Goal: Information Seeking & Learning: Learn about a topic

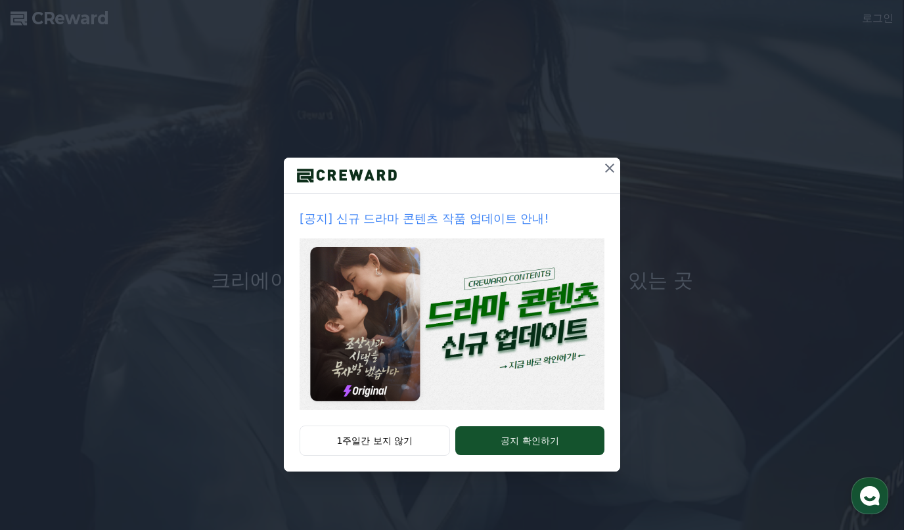
click at [399, 439] on button "1주일간 보지 않기" at bounding box center [375, 441] width 150 height 30
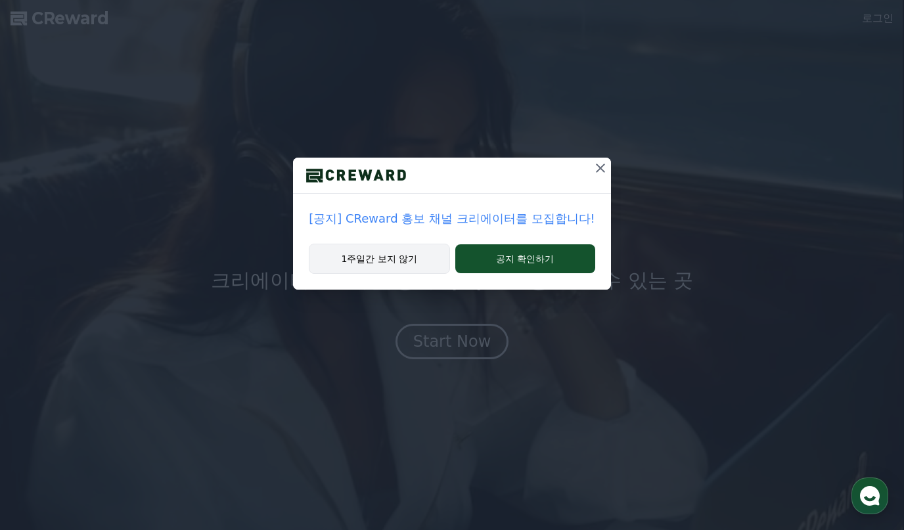
click at [418, 253] on button "1주일간 보지 않기" at bounding box center [379, 259] width 141 height 30
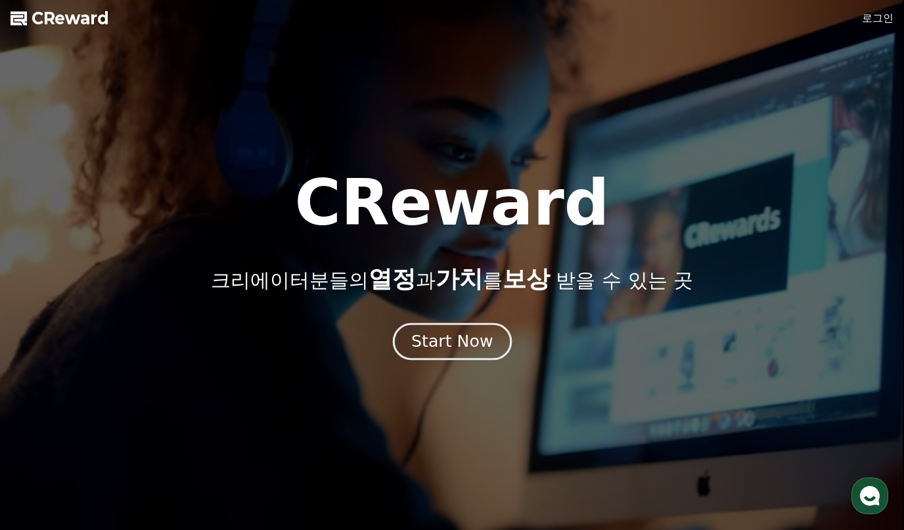
click at [466, 334] on div "Start Now" at bounding box center [451, 341] width 81 height 22
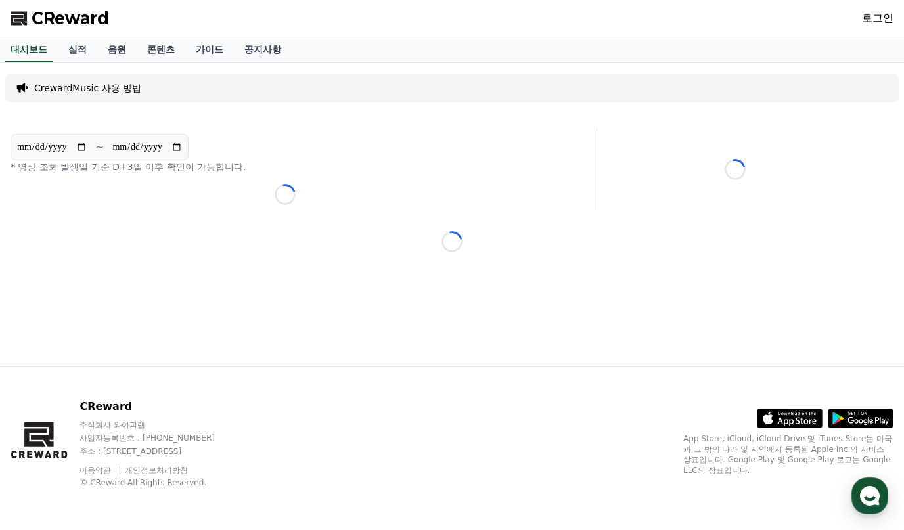
click at [873, 22] on link "로그인" at bounding box center [878, 19] width 32 height 16
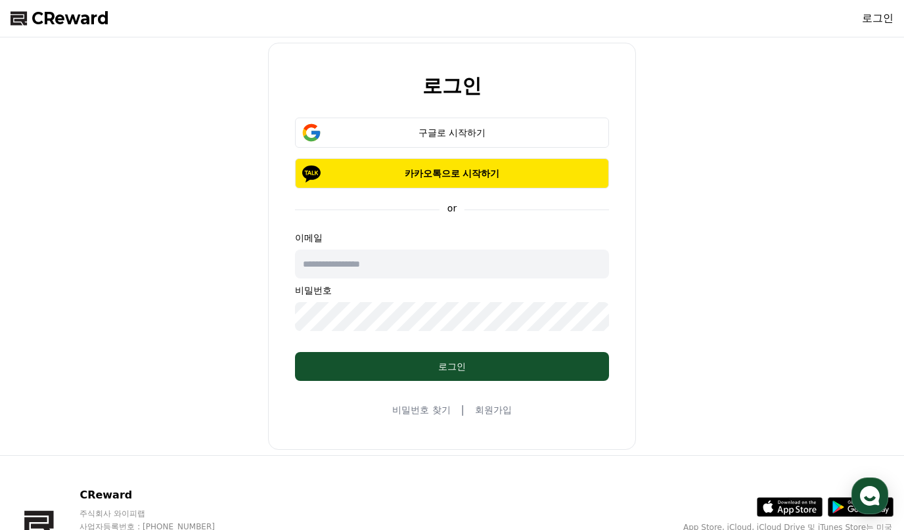
type input "**********"
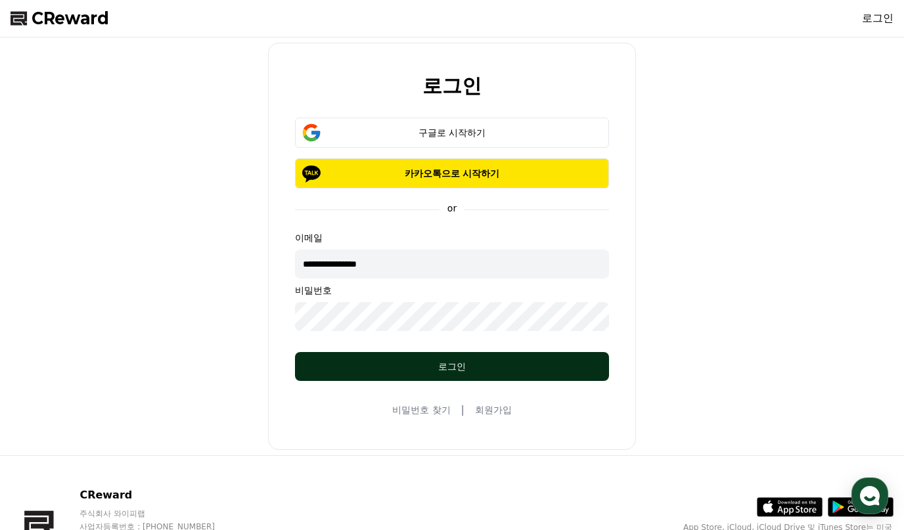
click at [438, 362] on div "로그인" at bounding box center [451, 366] width 261 height 13
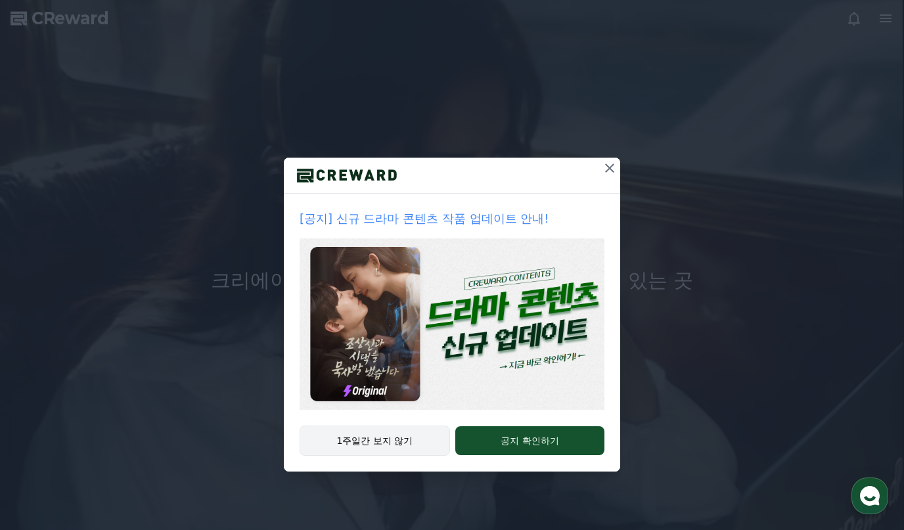
click at [376, 432] on button "1주일간 보지 않기" at bounding box center [375, 441] width 150 height 30
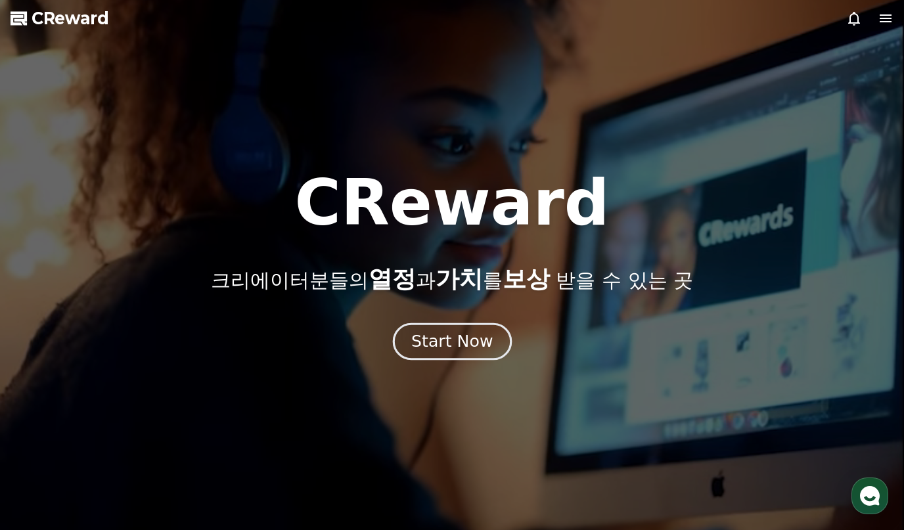
click at [451, 332] on div "Start Now" at bounding box center [451, 341] width 81 height 22
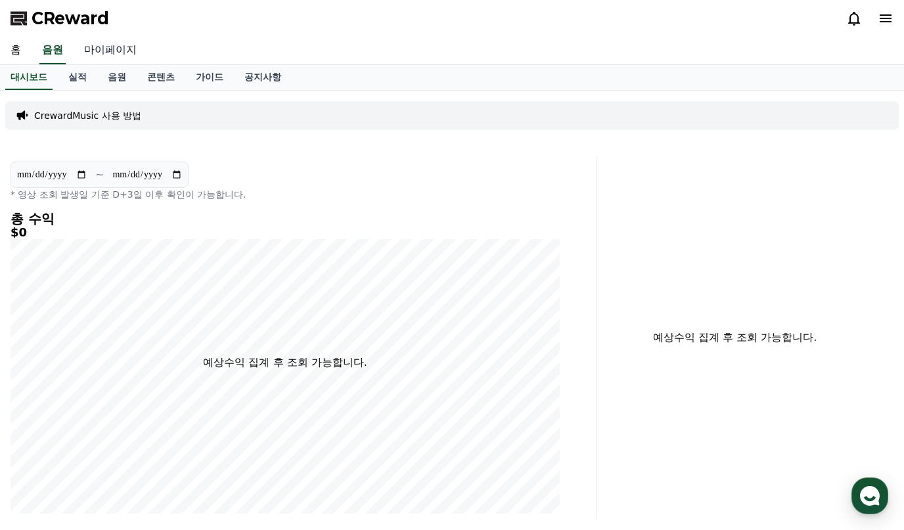
click at [113, 41] on link "마이페이지" at bounding box center [111, 51] width 74 height 28
select select "**********"
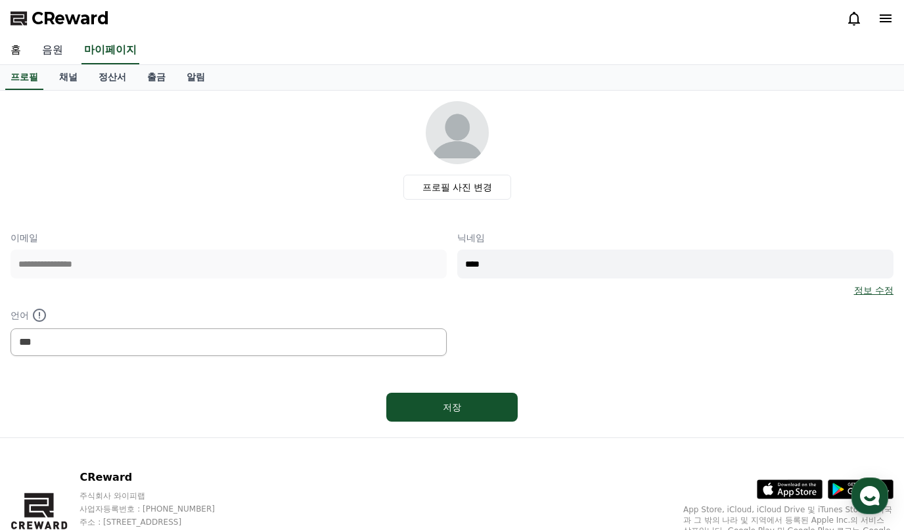
click at [55, 49] on link "음원" at bounding box center [53, 51] width 42 height 28
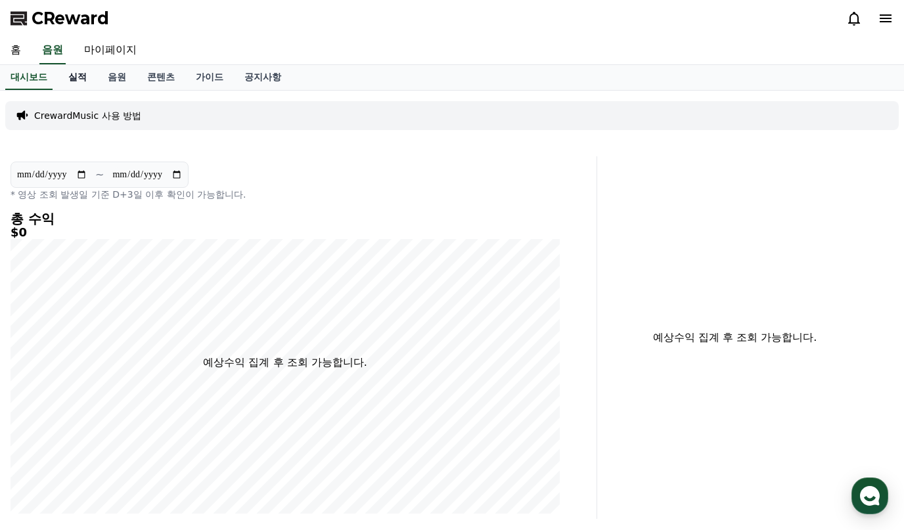
click at [80, 76] on link "실적" at bounding box center [77, 77] width 39 height 25
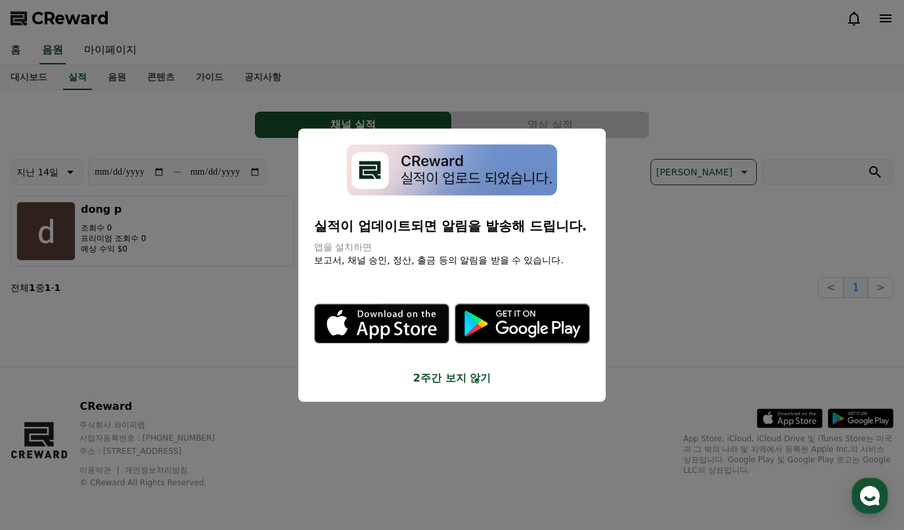
click at [429, 388] on div "실적이 업데이트되면 알림을 발송해 드립니다. 앱을 설치하면 보고서, 채널 승인, 정산, 출금 등의 알림을 받을 수 있습니다. .st0 { fi…" at bounding box center [451, 265] width 307 height 274
click at [429, 387] on div "실적이 업데이트되면 알림을 발송해 드립니다. 앱을 설치하면 보고서, 채널 승인, 정산, 출금 등의 알림을 받을 수 있습니다. .st0 { fi…" at bounding box center [451, 265] width 307 height 274
click at [441, 372] on button "2주간 보지 않기" at bounding box center [452, 378] width 276 height 16
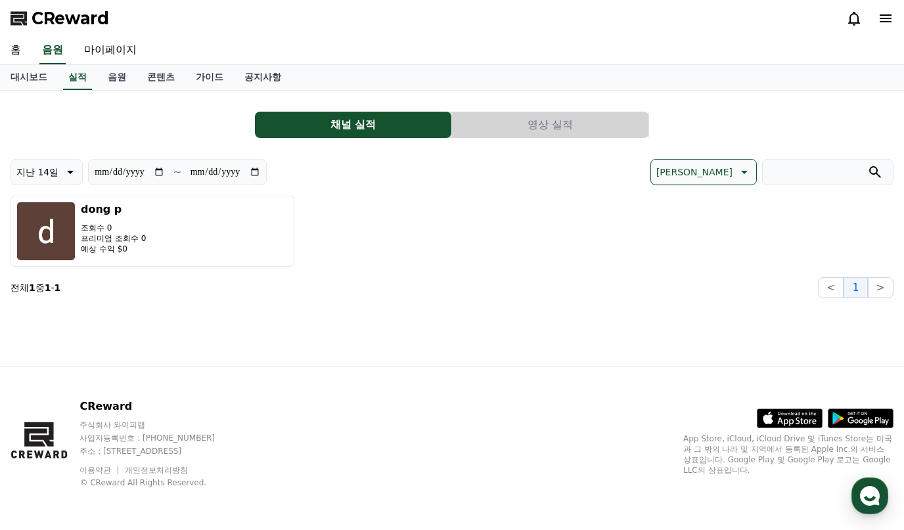
click at [476, 129] on button "영상 실적" at bounding box center [550, 125] width 196 height 26
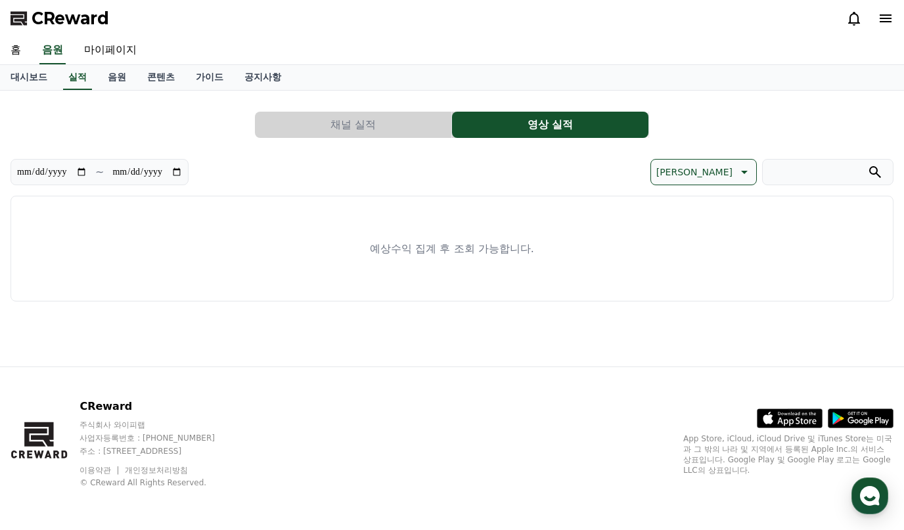
click at [386, 128] on button "채널 실적" at bounding box center [353, 125] width 196 height 26
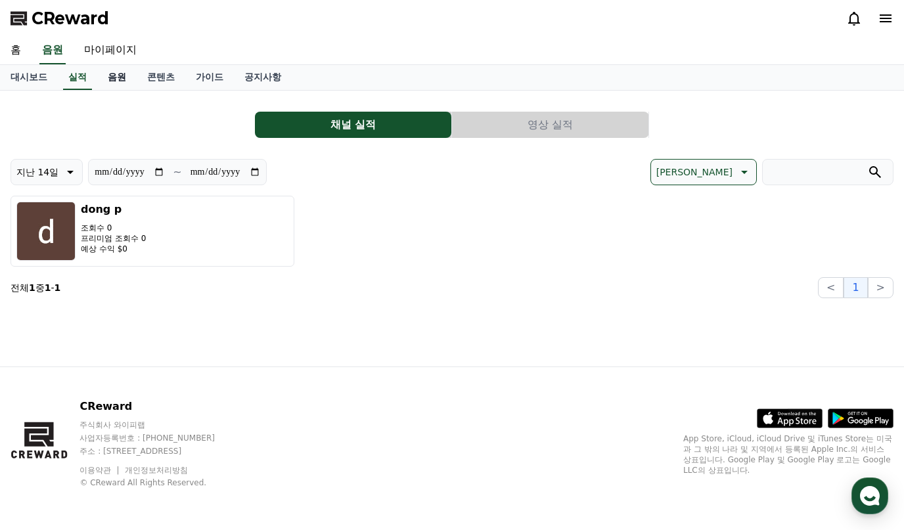
click at [118, 78] on link "음원" at bounding box center [116, 77] width 39 height 25
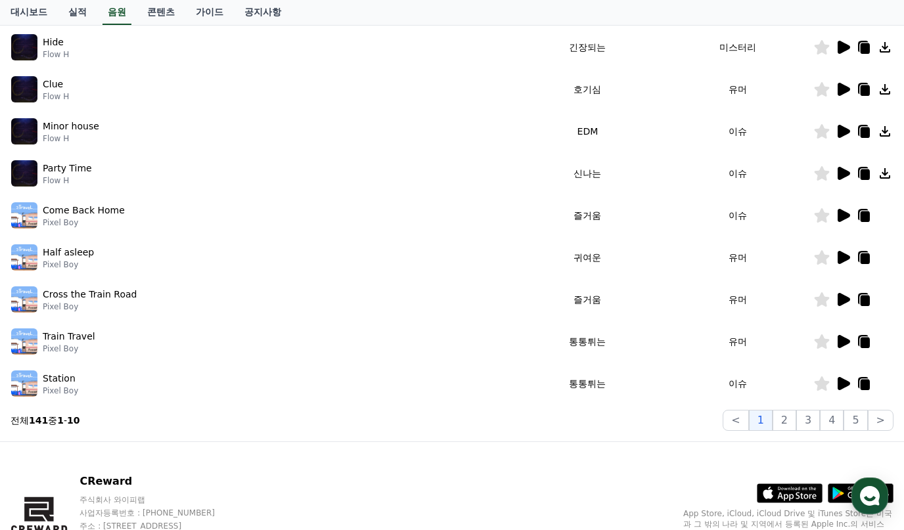
scroll to position [285, 0]
click at [783, 425] on button "2" at bounding box center [784, 419] width 24 height 21
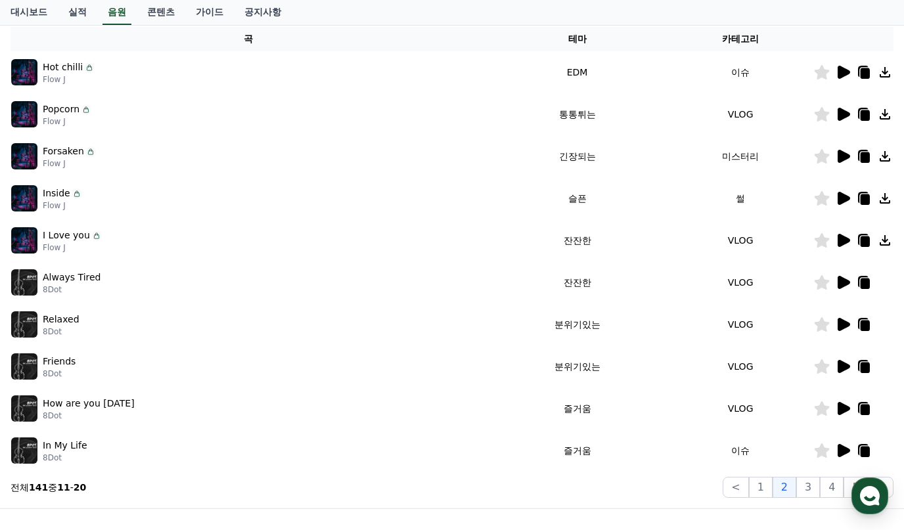
scroll to position [251, 0]
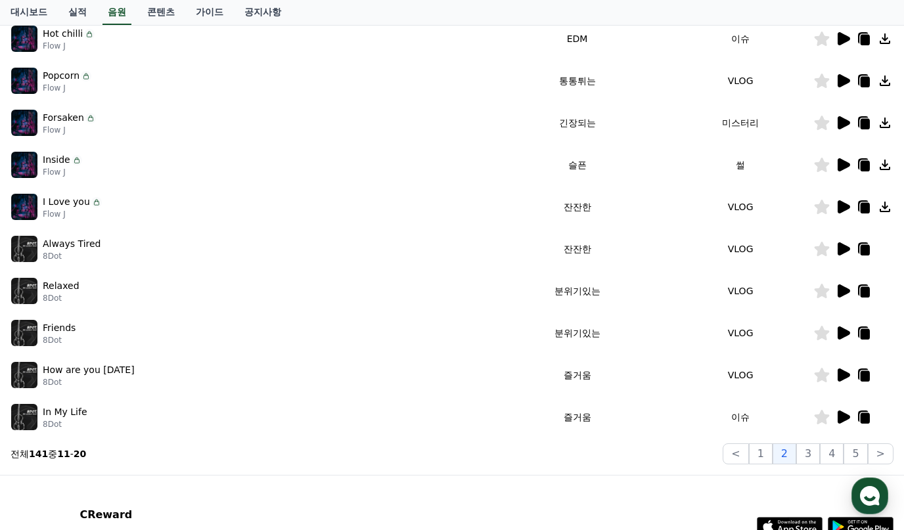
click at [842, 209] on icon at bounding box center [843, 206] width 12 height 13
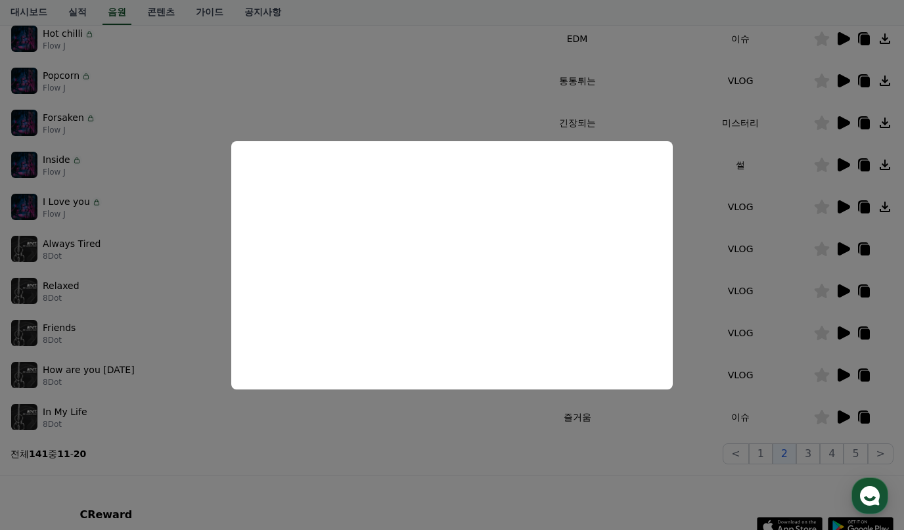
click at [615, 434] on button "close modal" at bounding box center [452, 265] width 904 height 530
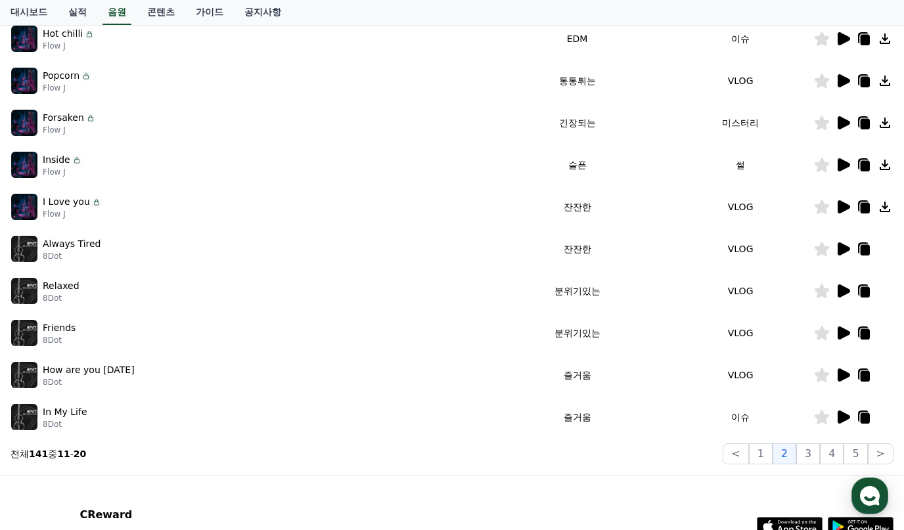
click at [848, 250] on icon at bounding box center [843, 248] width 12 height 13
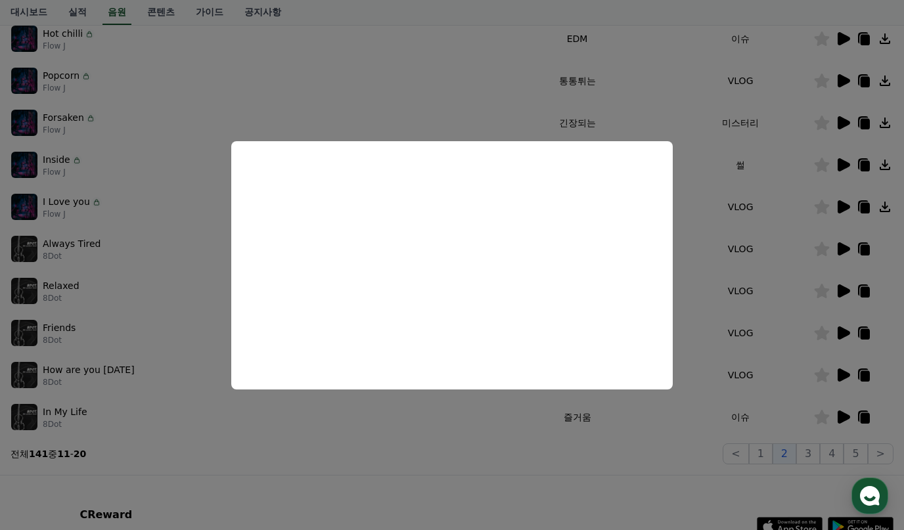
scroll to position [273, 0]
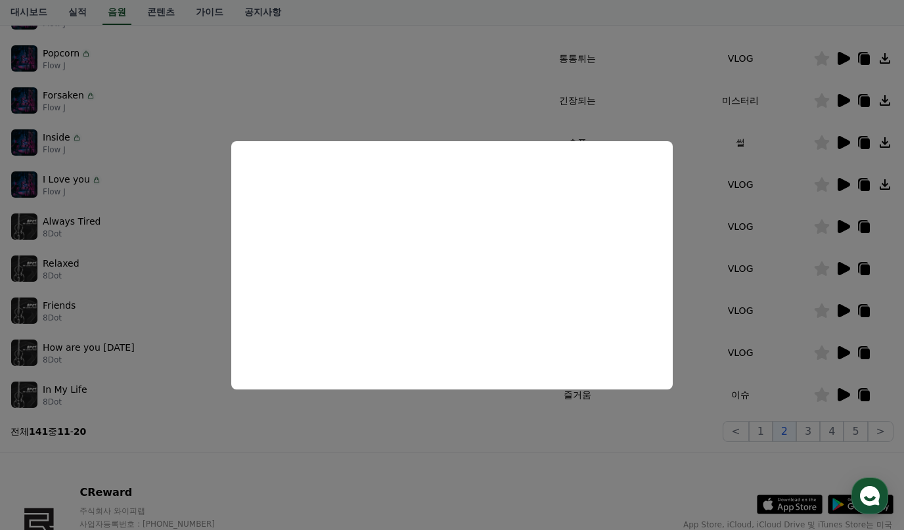
click at [846, 391] on button "close modal" at bounding box center [452, 265] width 904 height 530
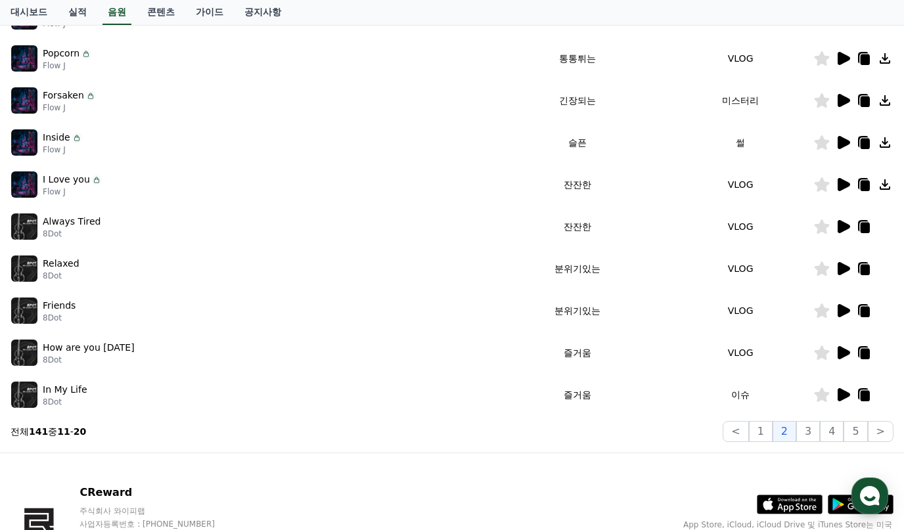
click at [843, 353] on icon at bounding box center [843, 352] width 12 height 13
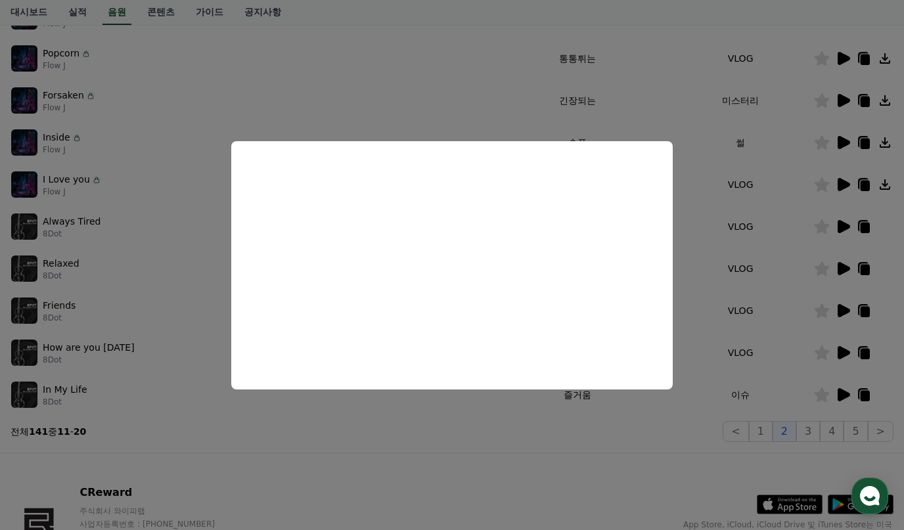
click at [861, 349] on button "close modal" at bounding box center [452, 265] width 904 height 530
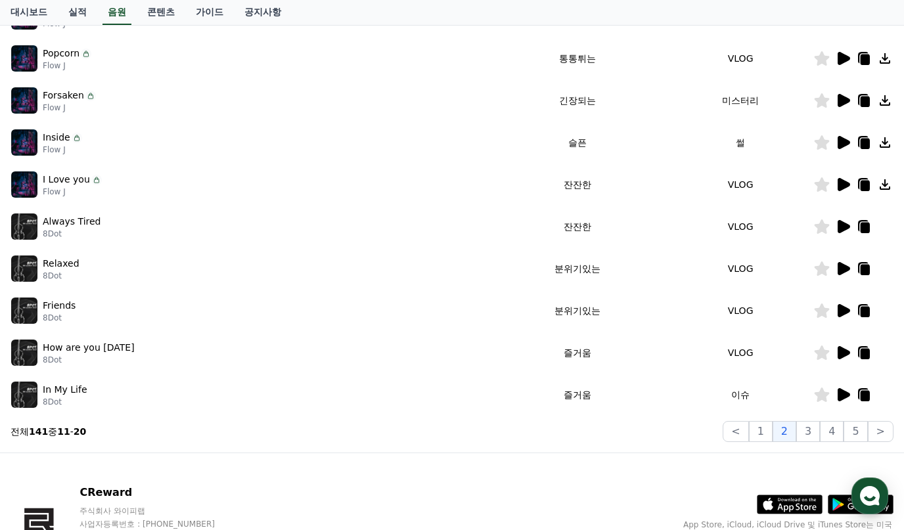
click at [866, 352] on icon at bounding box center [864, 354] width 9 height 11
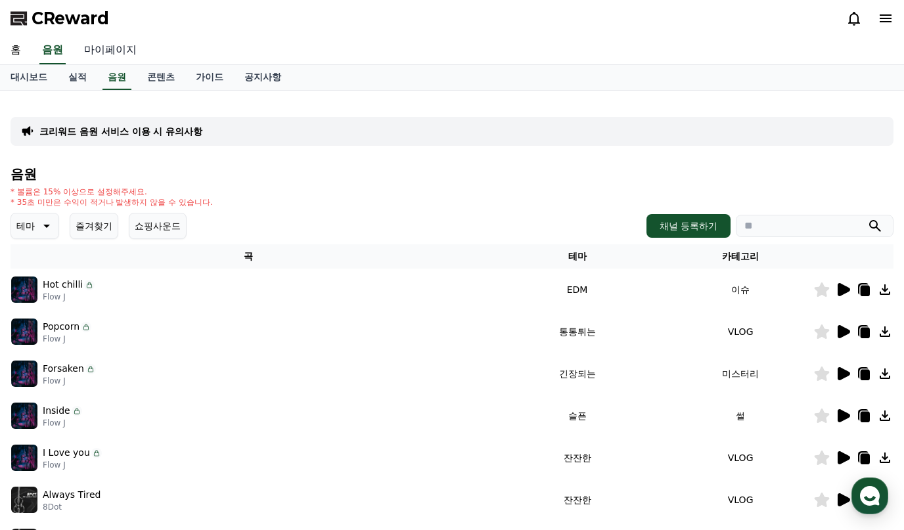
click at [107, 47] on link "마이페이지" at bounding box center [111, 51] width 74 height 28
select select "**********"
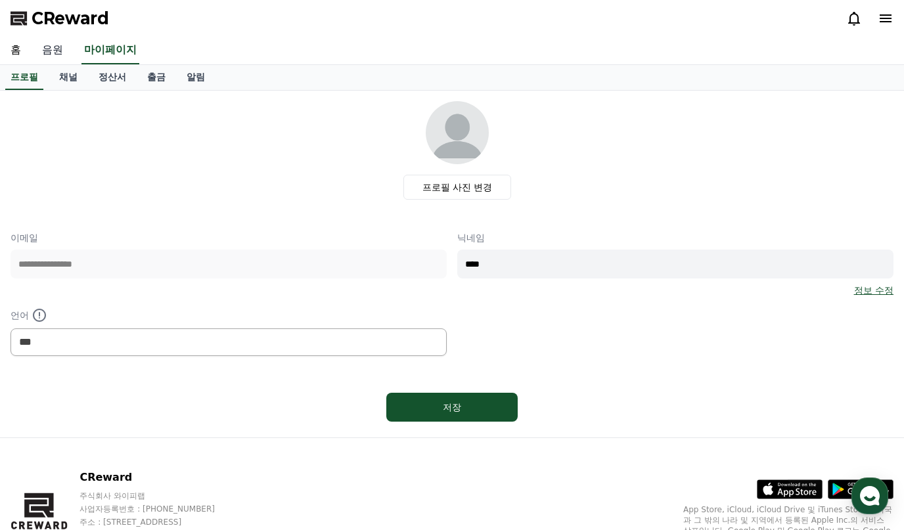
click at [48, 47] on link "음원" at bounding box center [53, 51] width 42 height 28
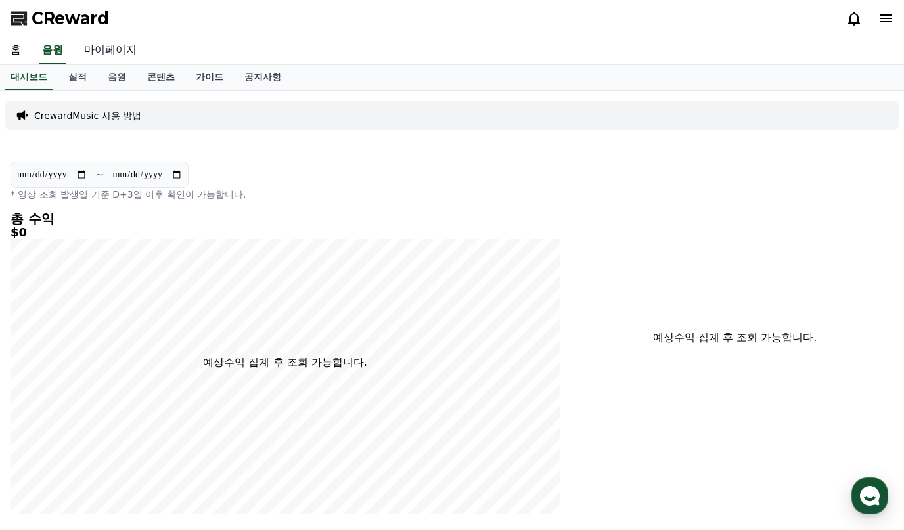
click at [112, 49] on link "마이페이지" at bounding box center [111, 51] width 74 height 28
select select "**********"
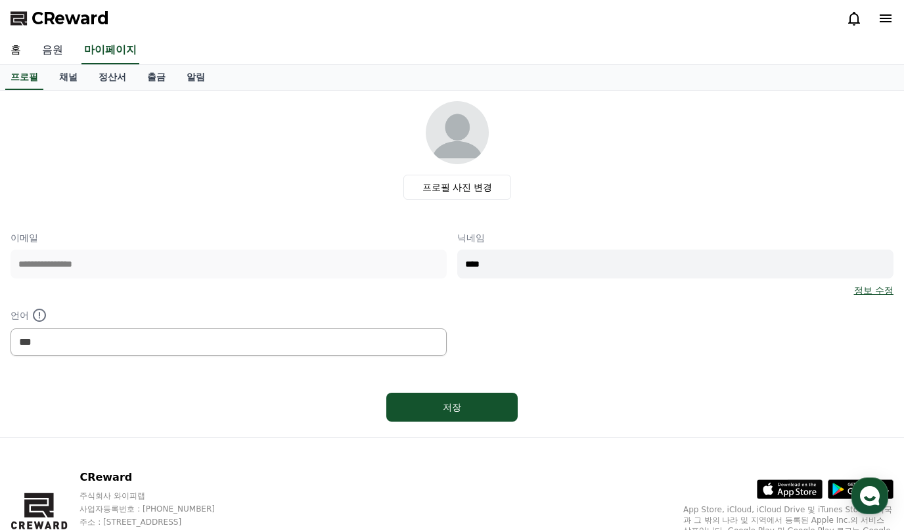
click at [49, 46] on link "음원" at bounding box center [53, 51] width 42 height 28
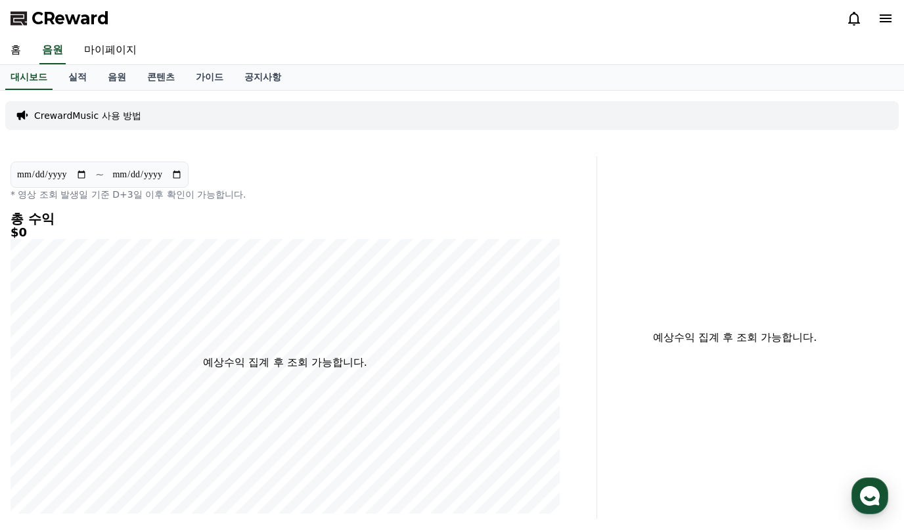
click at [87, 114] on p "CrewardMusic 사용 방법" at bounding box center [87, 115] width 107 height 13
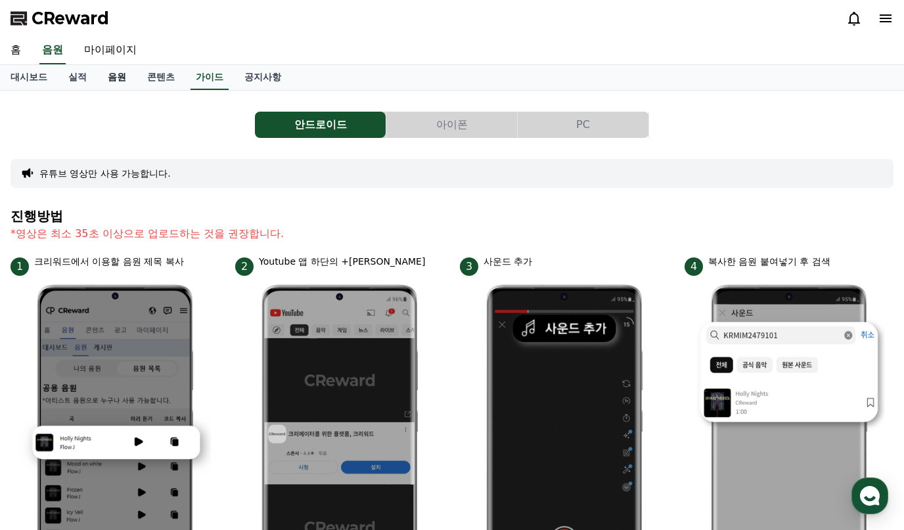
click at [112, 75] on link "음원" at bounding box center [116, 77] width 39 height 25
click at [112, 75] on link "음원" at bounding box center [116, 77] width 29 height 25
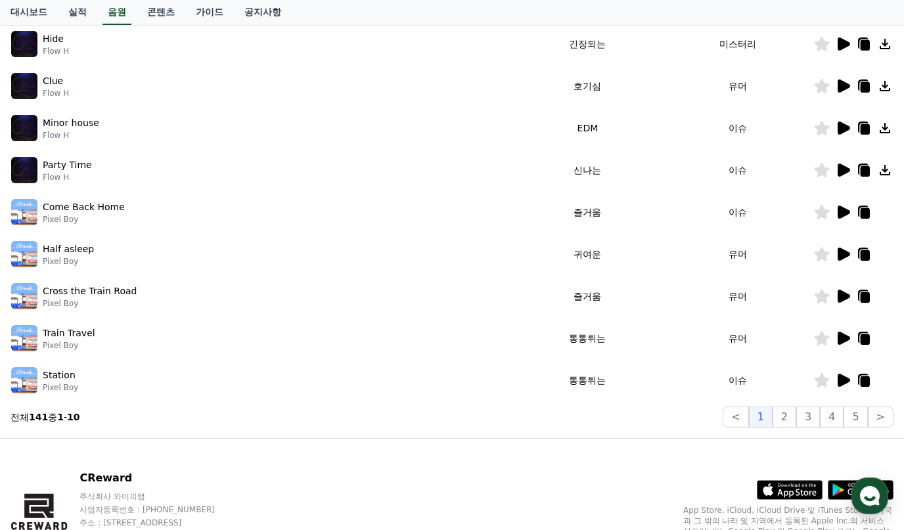
scroll to position [288, 0]
click at [811, 418] on button "3" at bounding box center [808, 416] width 24 height 21
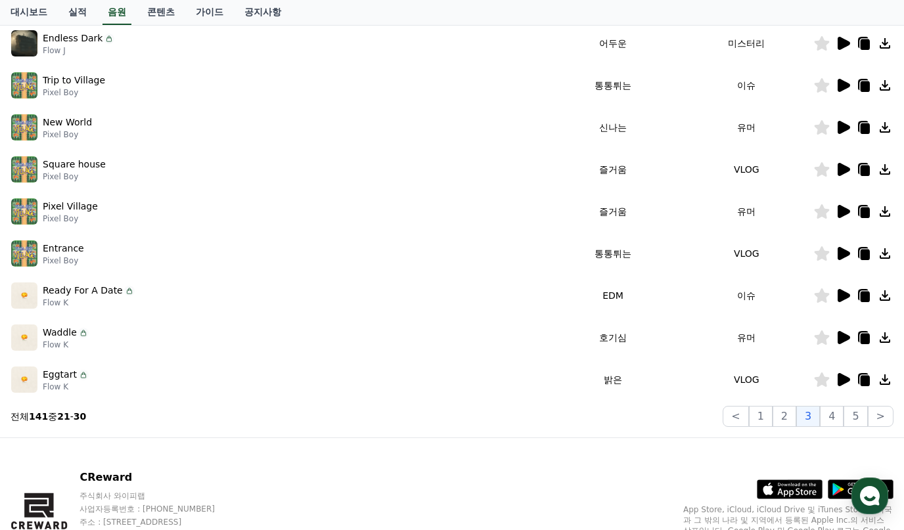
click at [841, 161] on td at bounding box center [853, 169] width 80 height 42
click at [842, 167] on icon at bounding box center [843, 169] width 12 height 13
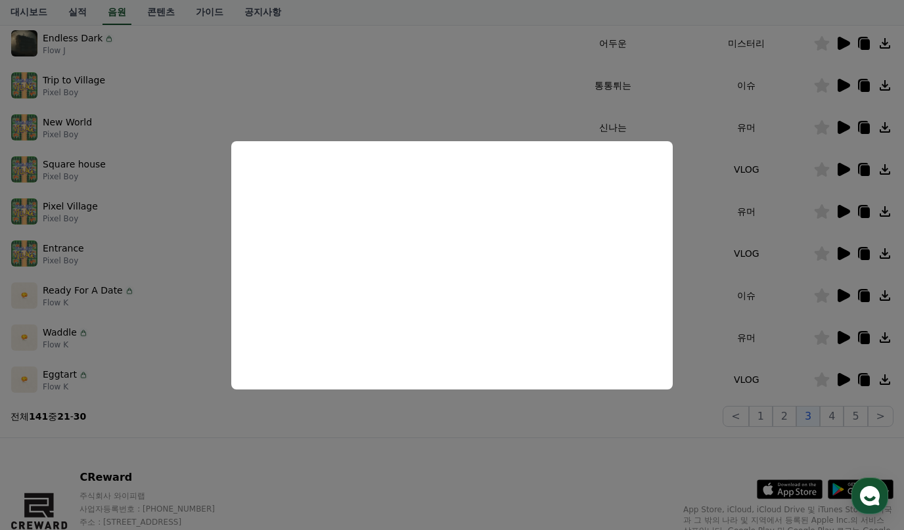
click at [78, 125] on button "close modal" at bounding box center [452, 265] width 904 height 530
click at [78, 125] on p "New World" at bounding box center [67, 123] width 49 height 14
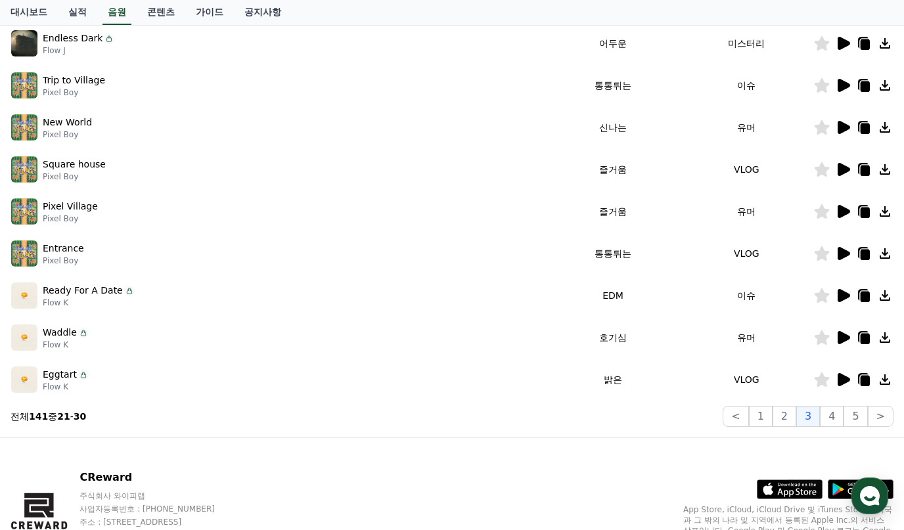
click at [847, 87] on icon at bounding box center [843, 85] width 12 height 13
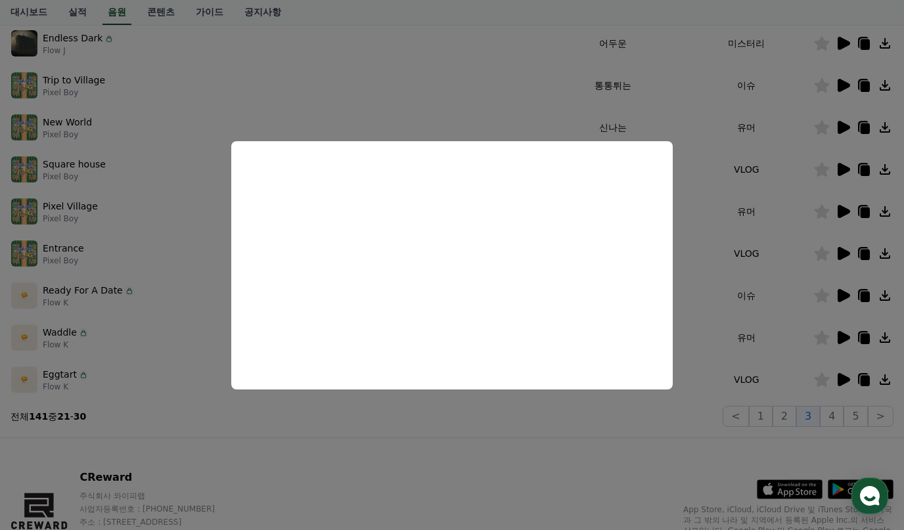
click at [691, 331] on button "close modal" at bounding box center [452, 265] width 904 height 530
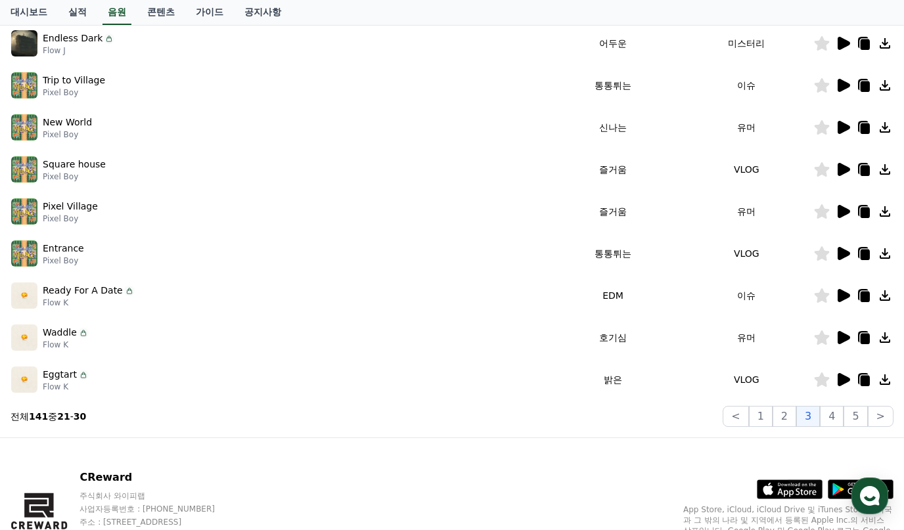
click at [844, 379] on icon at bounding box center [843, 379] width 12 height 13
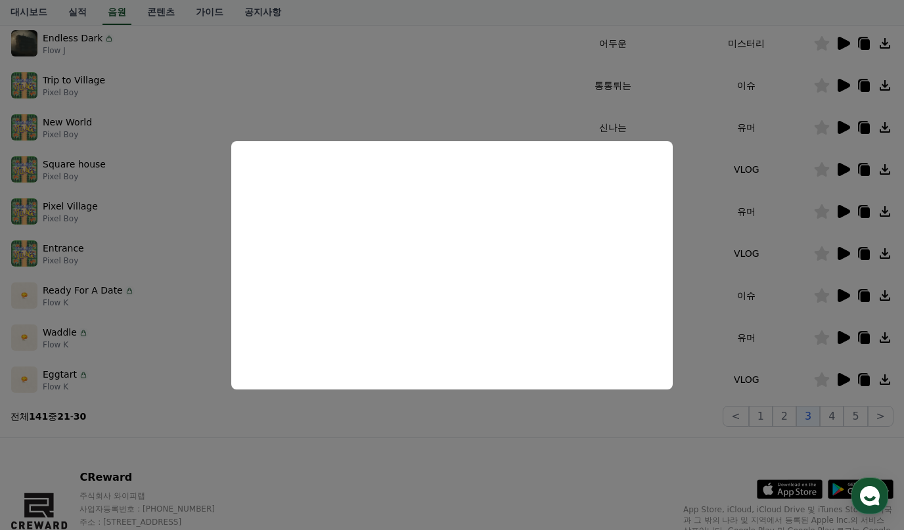
click at [210, 409] on button "close modal" at bounding box center [452, 265] width 904 height 530
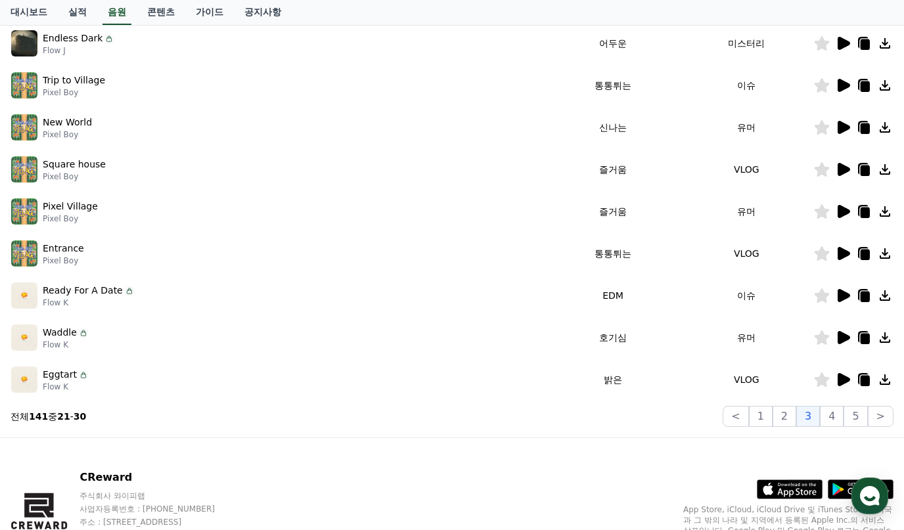
click at [861, 378] on icon at bounding box center [864, 381] width 9 height 11
click at [829, 414] on button "4" at bounding box center [832, 416] width 24 height 21
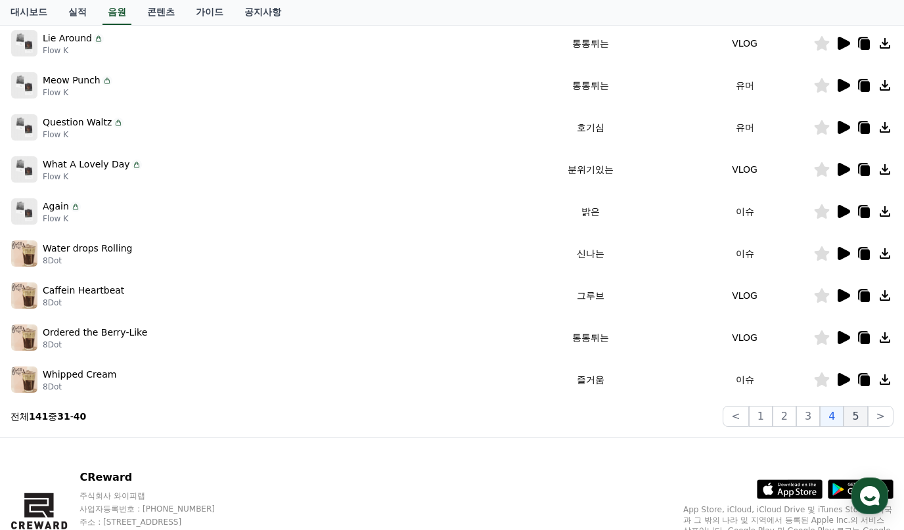
click at [858, 415] on button "5" at bounding box center [855, 416] width 24 height 21
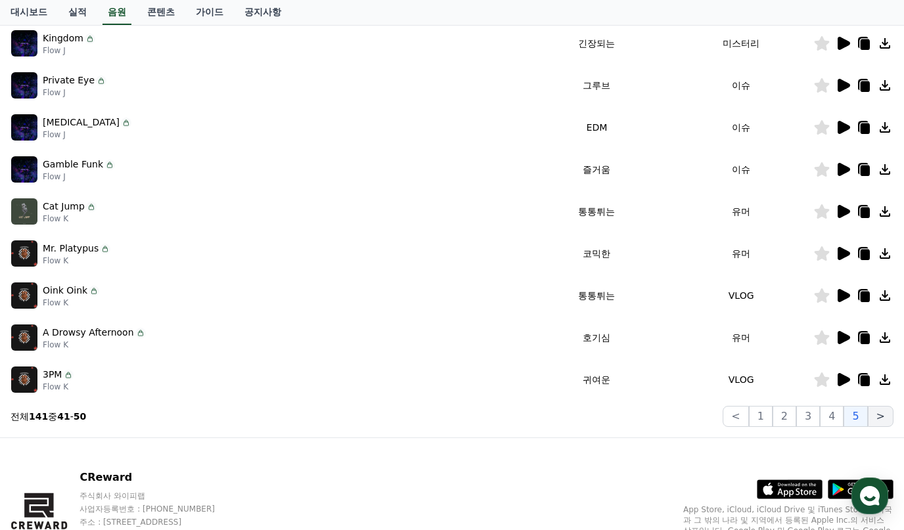
click at [880, 417] on button ">" at bounding box center [881, 416] width 26 height 21
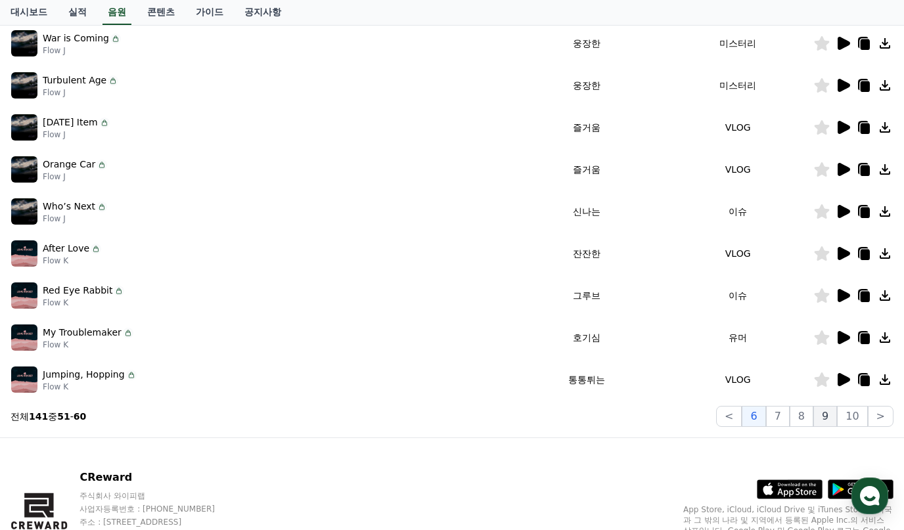
click at [821, 408] on button "9" at bounding box center [825, 416] width 24 height 21
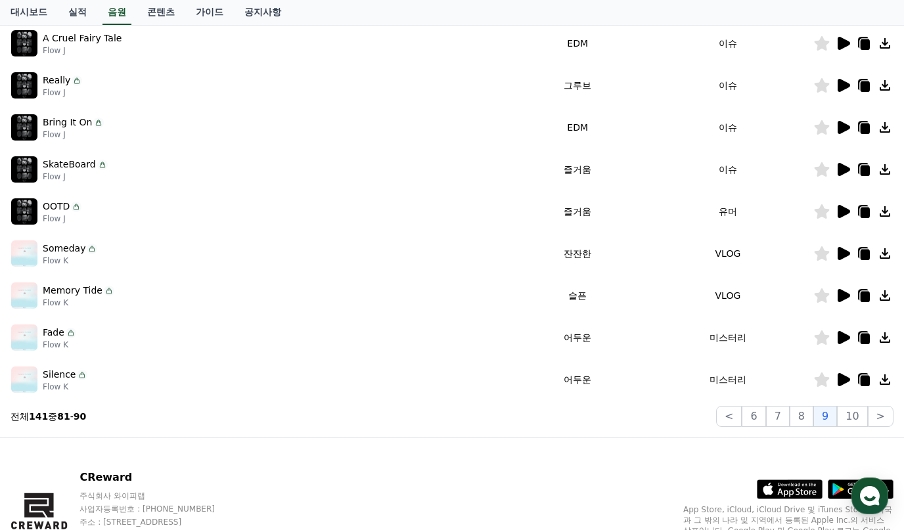
click at [849, 380] on icon at bounding box center [843, 379] width 12 height 13
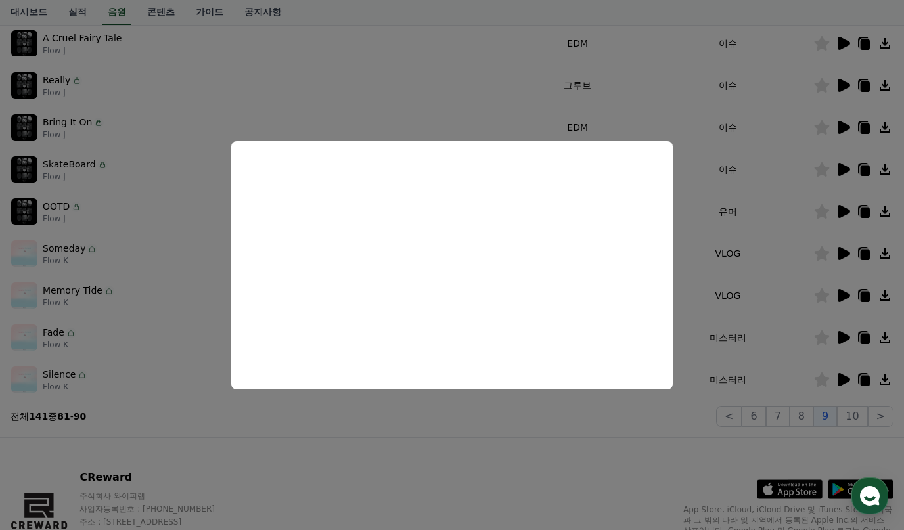
click at [834, 202] on button "close modal" at bounding box center [452, 265] width 904 height 530
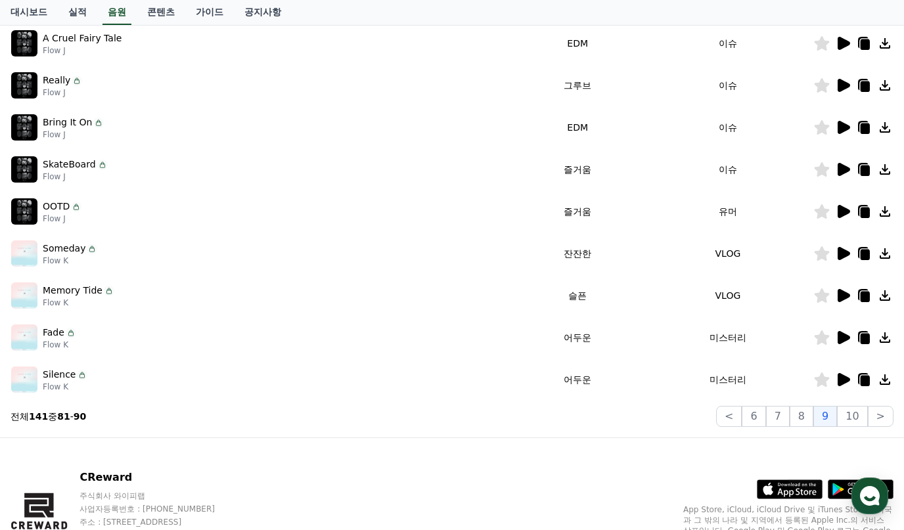
click at [839, 208] on icon at bounding box center [843, 211] width 12 height 13
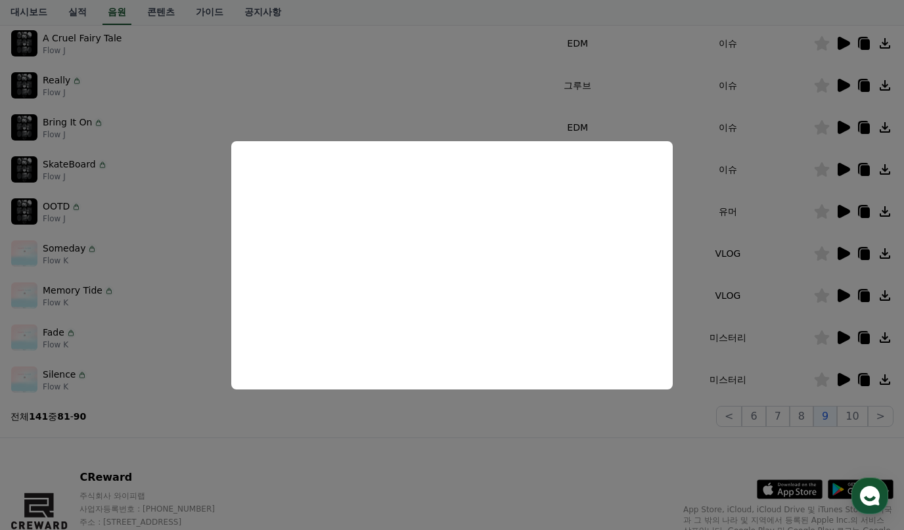
click at [864, 209] on button "close modal" at bounding box center [452, 265] width 904 height 530
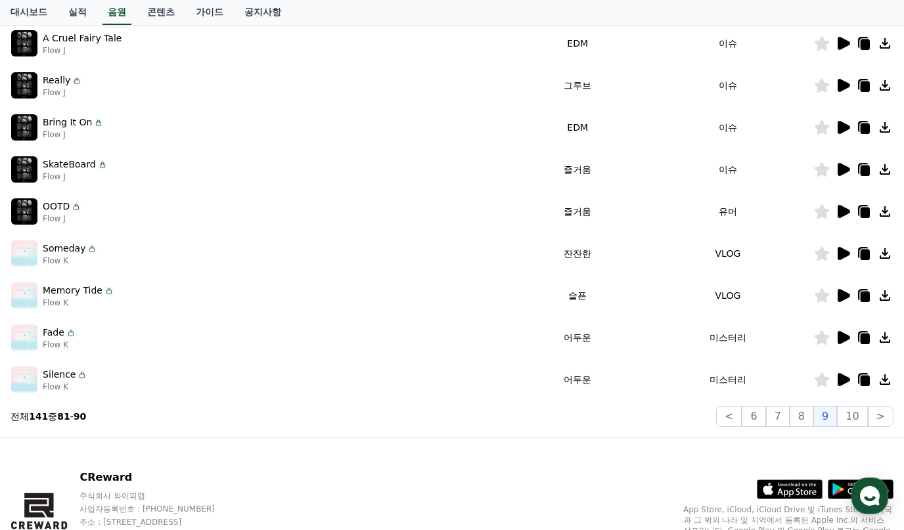
click at [868, 211] on icon at bounding box center [864, 213] width 9 height 11
click at [838, 91] on icon at bounding box center [843, 85] width 12 height 13
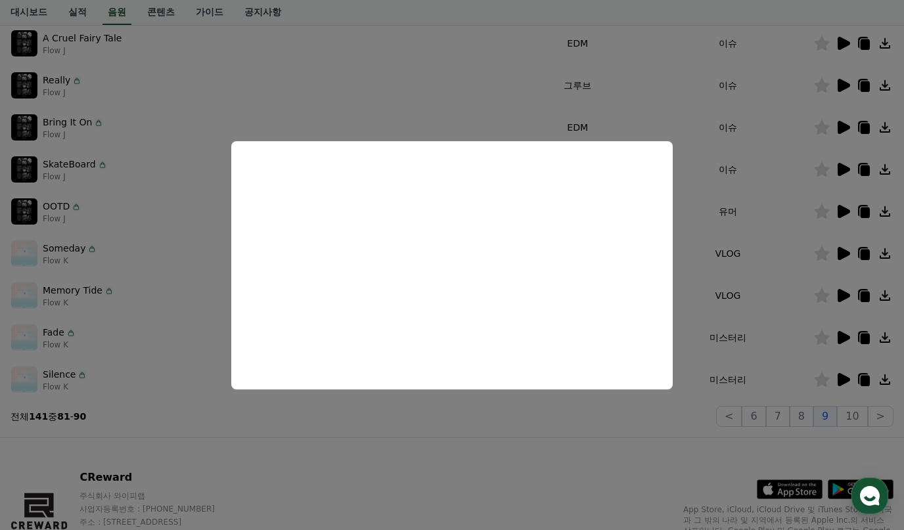
click at [654, 433] on button "close modal" at bounding box center [452, 265] width 904 height 530
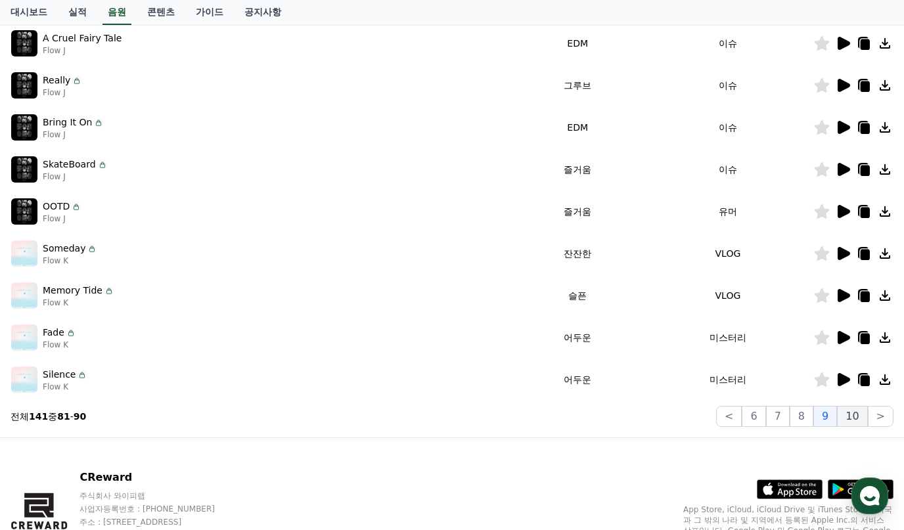
click at [855, 426] on button "10" at bounding box center [852, 416] width 30 height 21
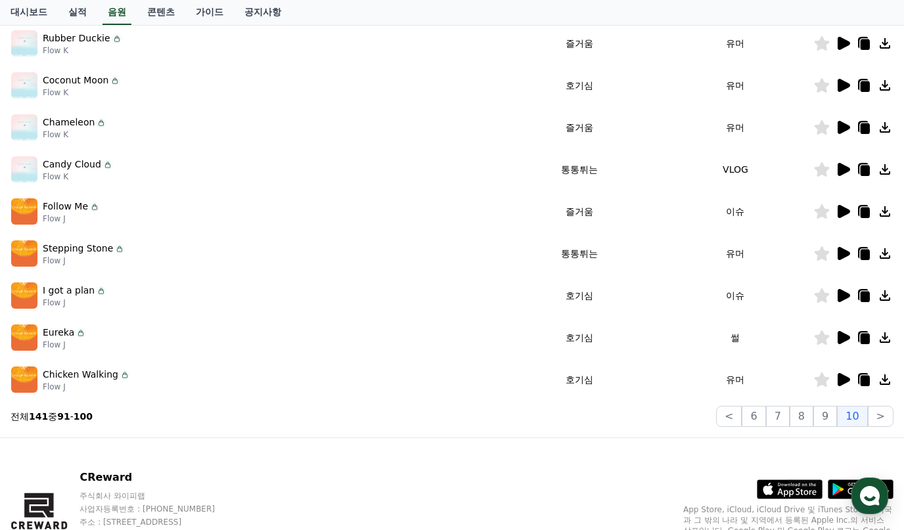
click at [844, 210] on icon at bounding box center [843, 211] width 12 height 13
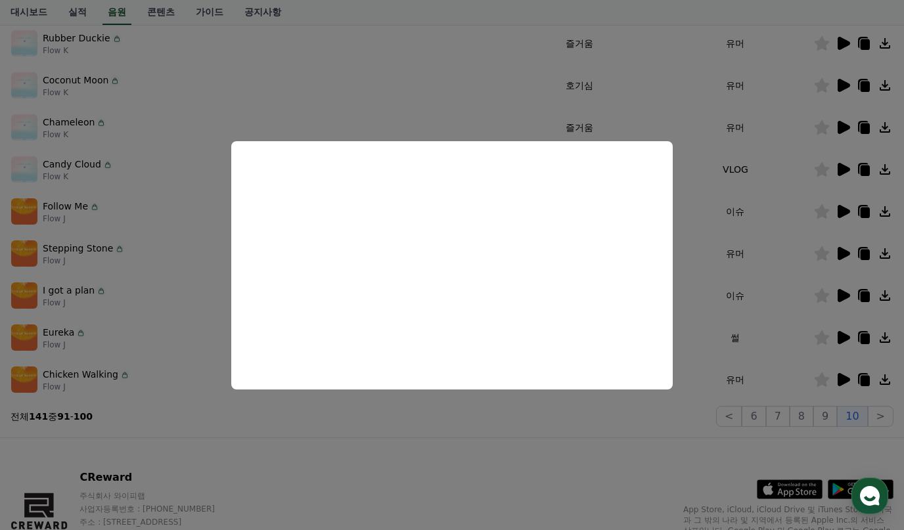
scroll to position [259, 0]
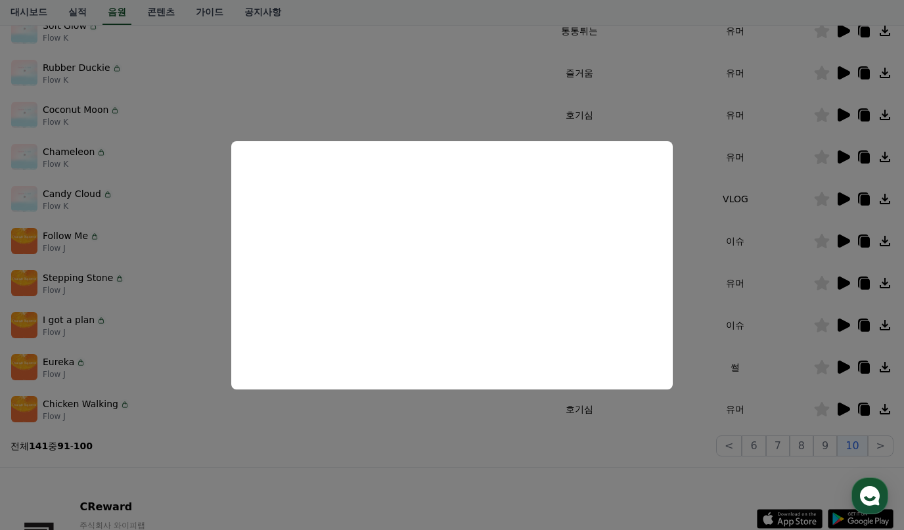
click at [659, 426] on button "close modal" at bounding box center [452, 265] width 904 height 530
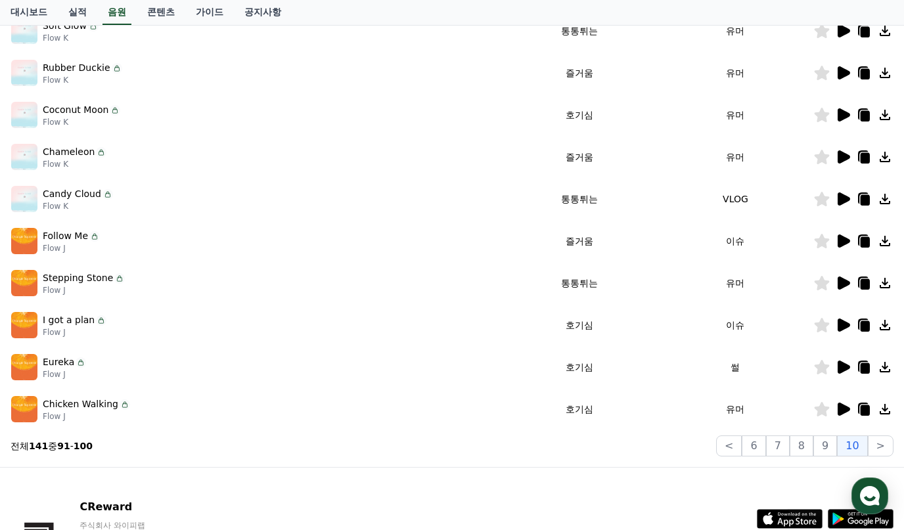
click at [864, 244] on icon at bounding box center [864, 242] width 9 height 11
